Goal: Transaction & Acquisition: Purchase product/service

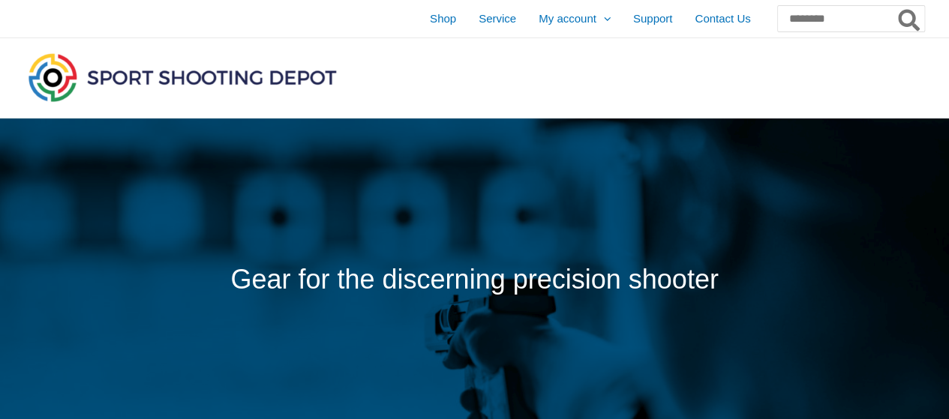
click at [832, 70] on div at bounding box center [785, 77] width 280 height 79
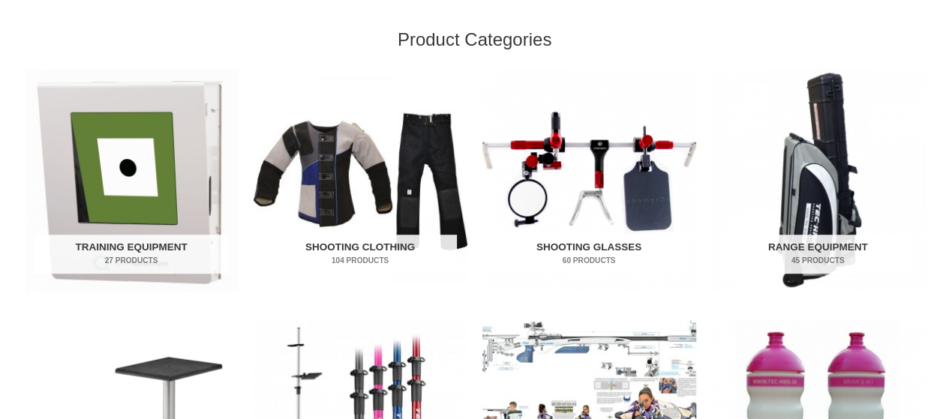
scroll to position [499, 0]
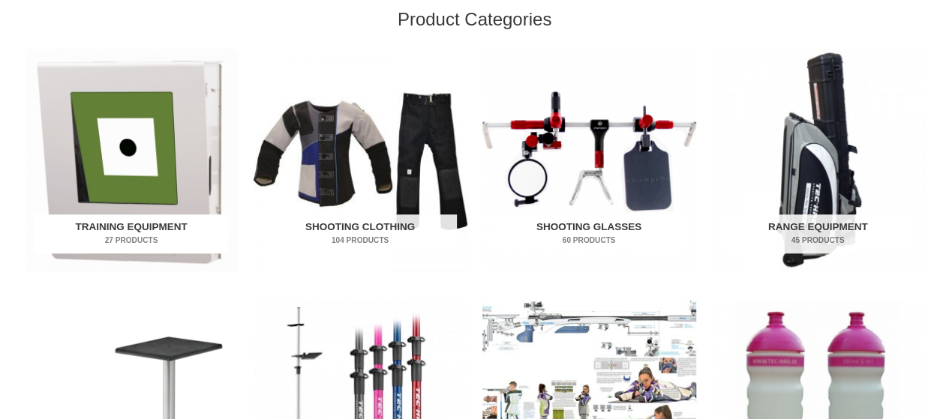
click at [147, 132] on img "Visit product category Training Equipment" at bounding box center [132, 160] width 214 height 223
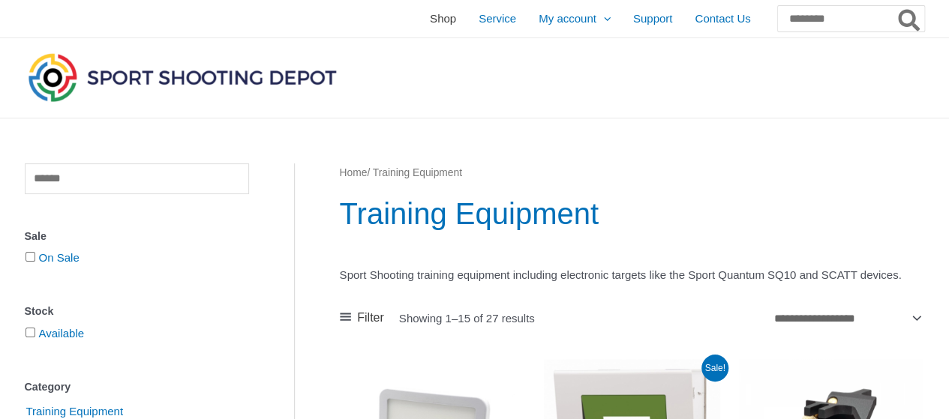
click at [430, 19] on span "Shop" at bounding box center [443, 18] width 26 height 37
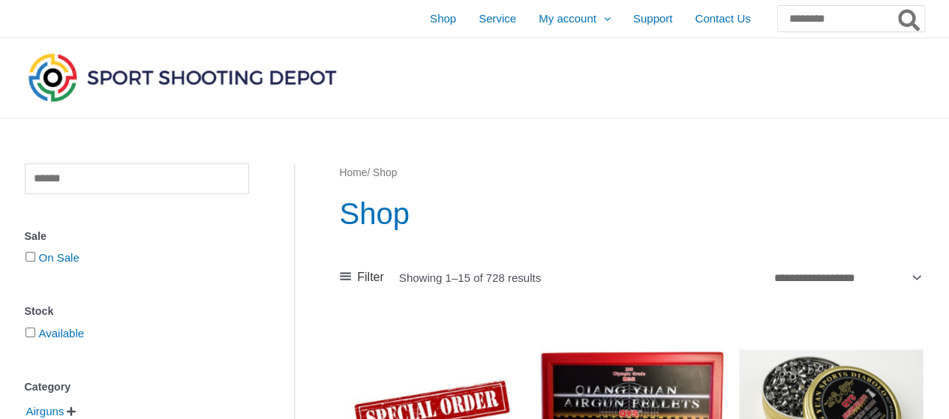
scroll to position [375, 0]
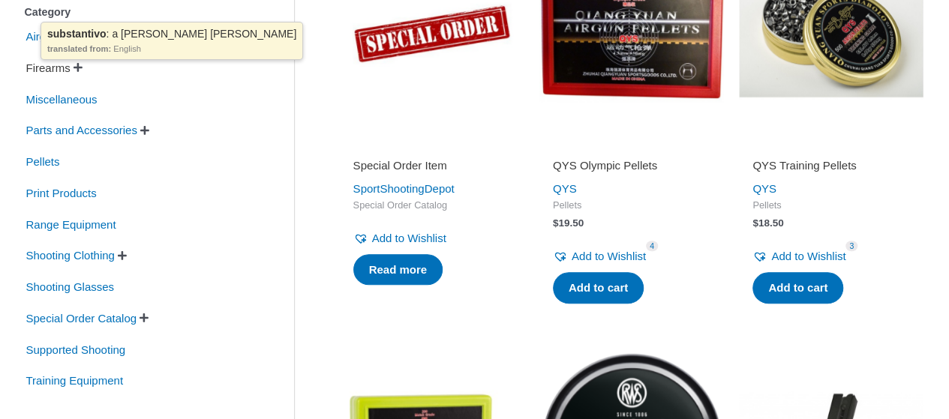
click at [33, 67] on span "Firearms" at bounding box center [48, 67] width 47 height 25
